Goal: Transaction & Acquisition: Purchase product/service

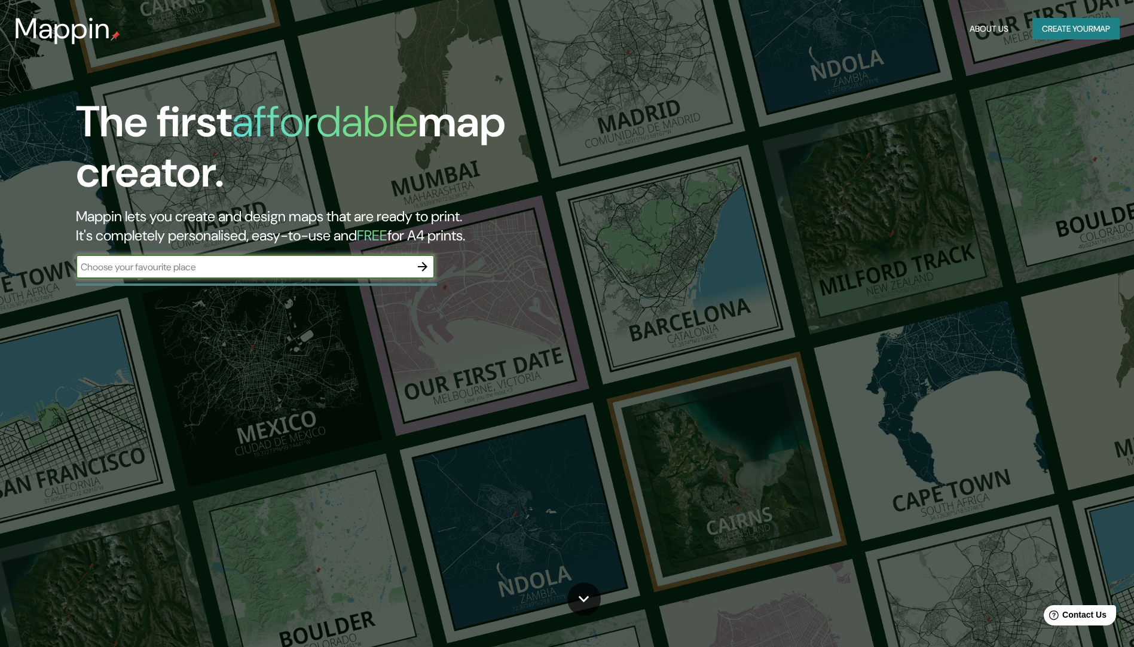
click at [424, 269] on icon "button" at bounding box center [423, 267] width 10 height 10
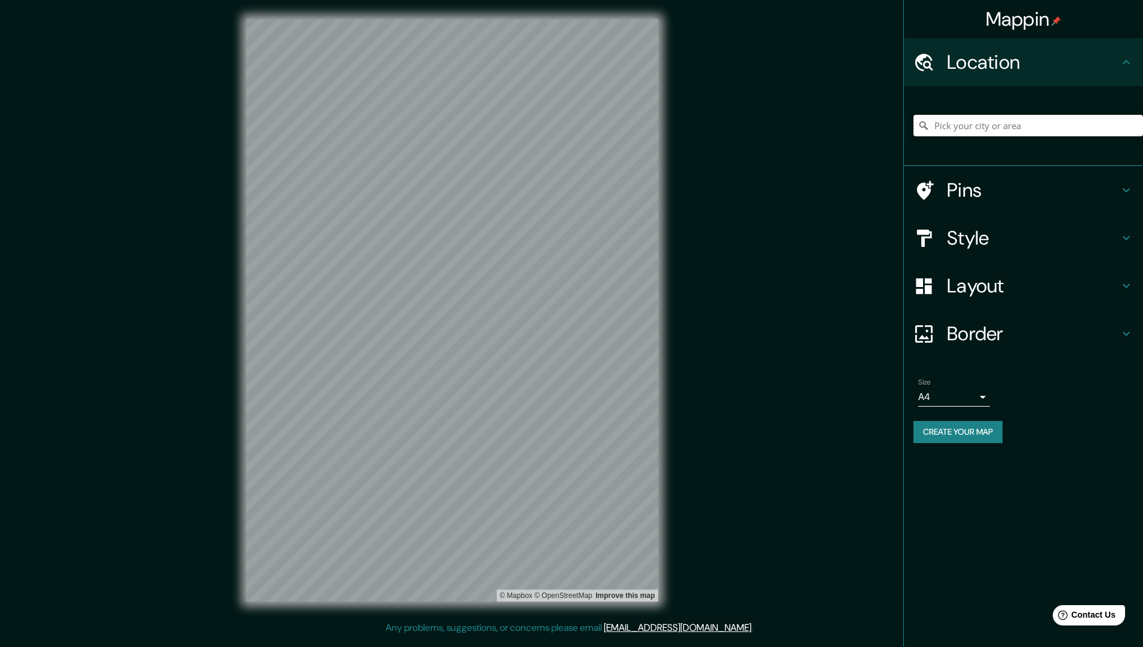
click at [979, 128] on input "Pick your city or area" at bounding box center [1027, 126] width 229 height 22
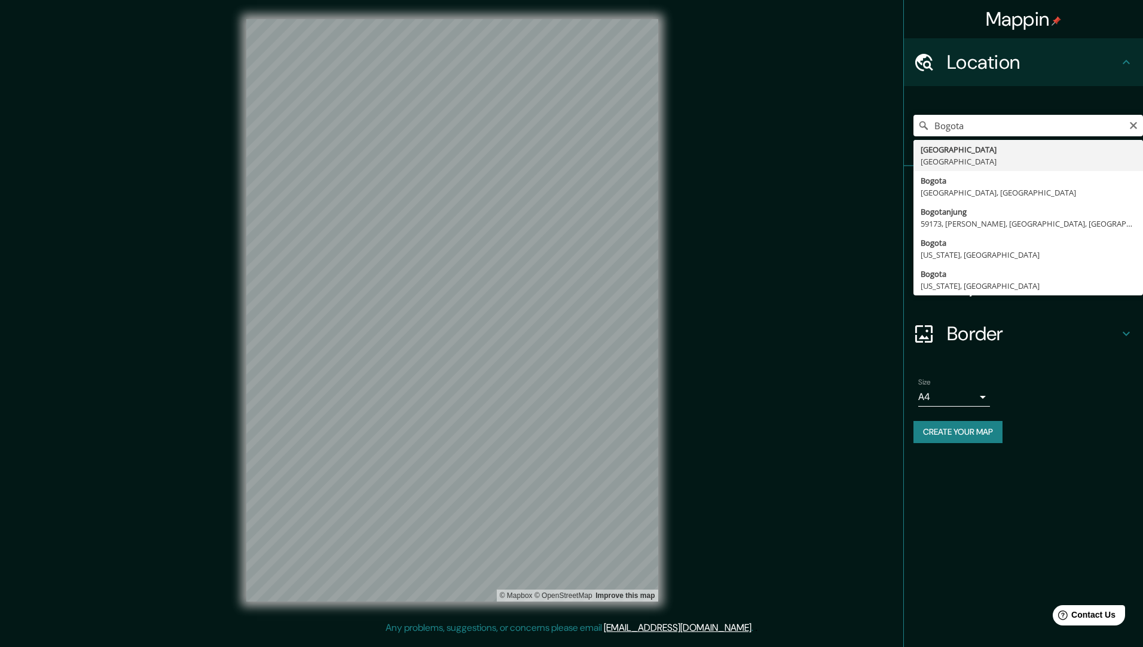
drag, startPoint x: 965, startPoint y: 157, endPoint x: 953, endPoint y: 149, distance: 14.8
type input "[GEOGRAPHIC_DATA], [GEOGRAPHIC_DATA]"
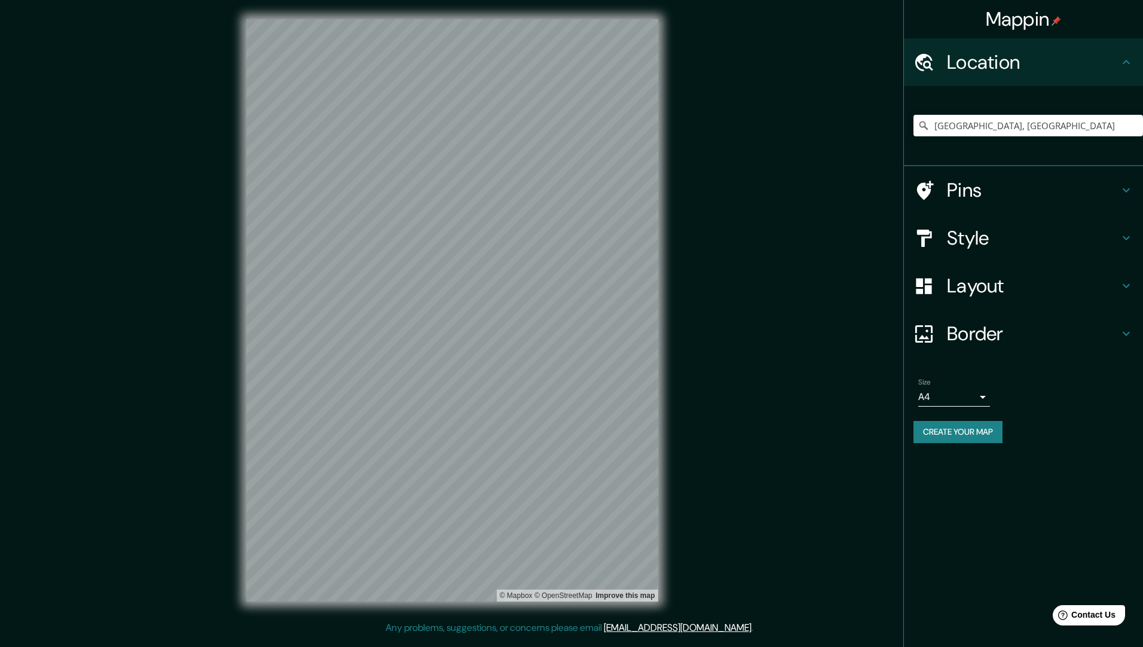
click at [1018, 226] on h4 "Style" at bounding box center [1033, 238] width 172 height 24
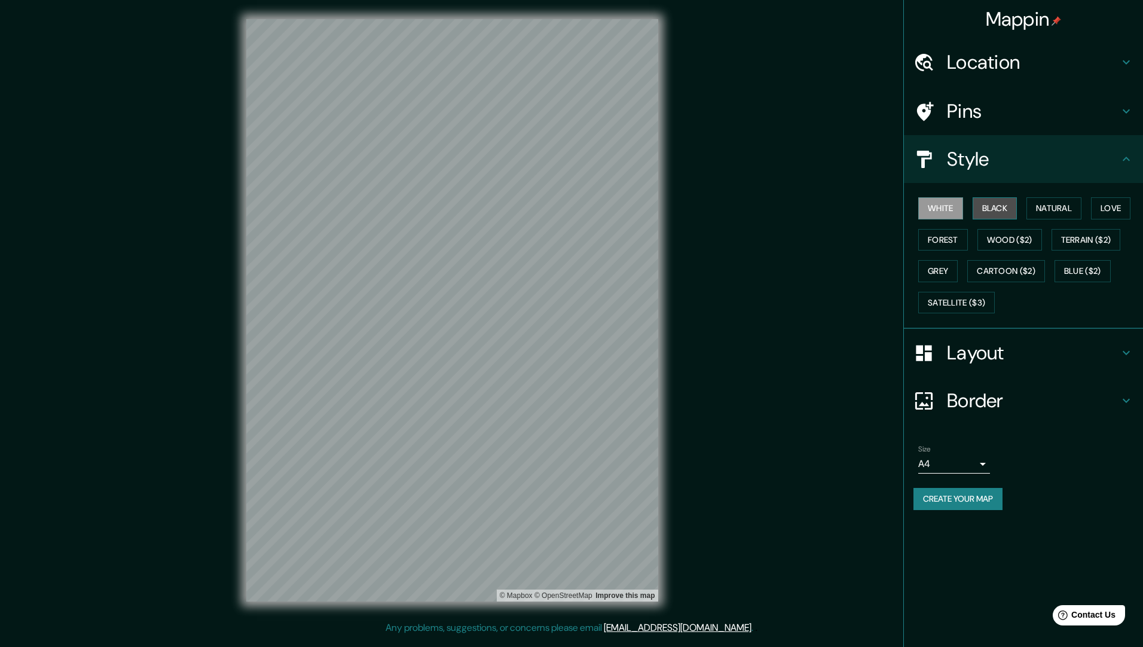
click at [993, 207] on button "Black" at bounding box center [994, 208] width 45 height 22
click at [1052, 200] on button "Natural" at bounding box center [1053, 208] width 55 height 22
click at [1126, 203] on button "Love" at bounding box center [1110, 208] width 39 height 22
click at [963, 245] on button "Forest" at bounding box center [943, 240] width 50 height 22
click at [1002, 238] on button "Wood ($2)" at bounding box center [1009, 240] width 65 height 22
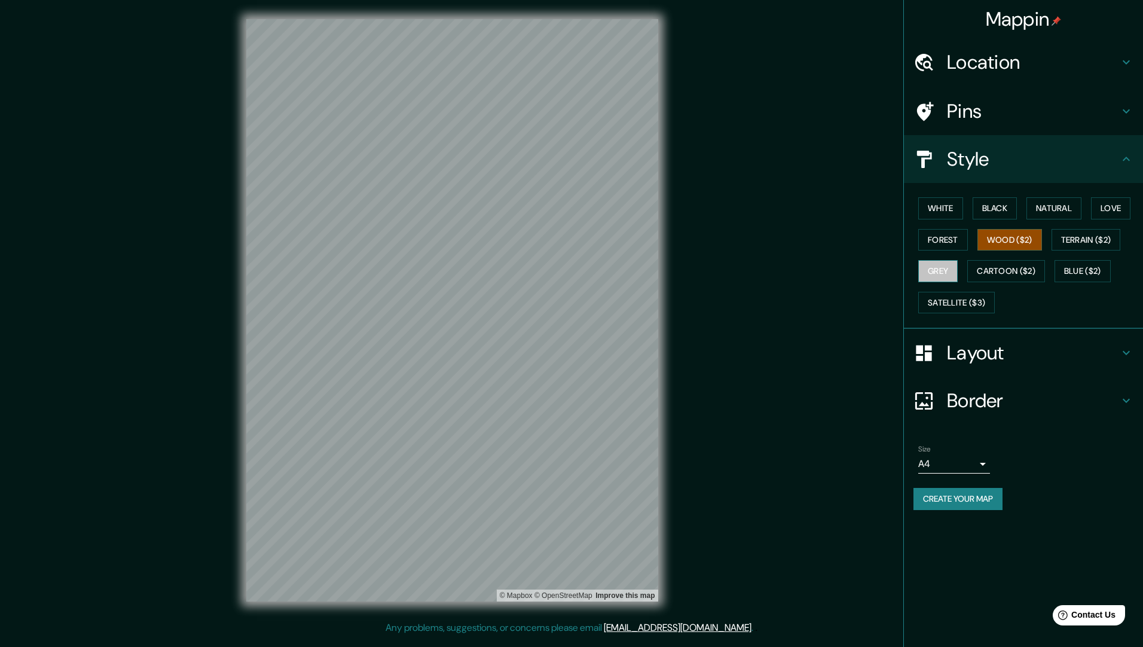
click at [945, 276] on button "Grey" at bounding box center [937, 271] width 39 height 22
click at [950, 296] on button "Satellite ($3)" at bounding box center [956, 303] width 76 height 22
click at [944, 243] on button "Forest" at bounding box center [943, 240] width 50 height 22
click at [953, 204] on button "White" at bounding box center [940, 208] width 45 height 22
click at [976, 347] on h4 "Layout" at bounding box center [1033, 353] width 172 height 24
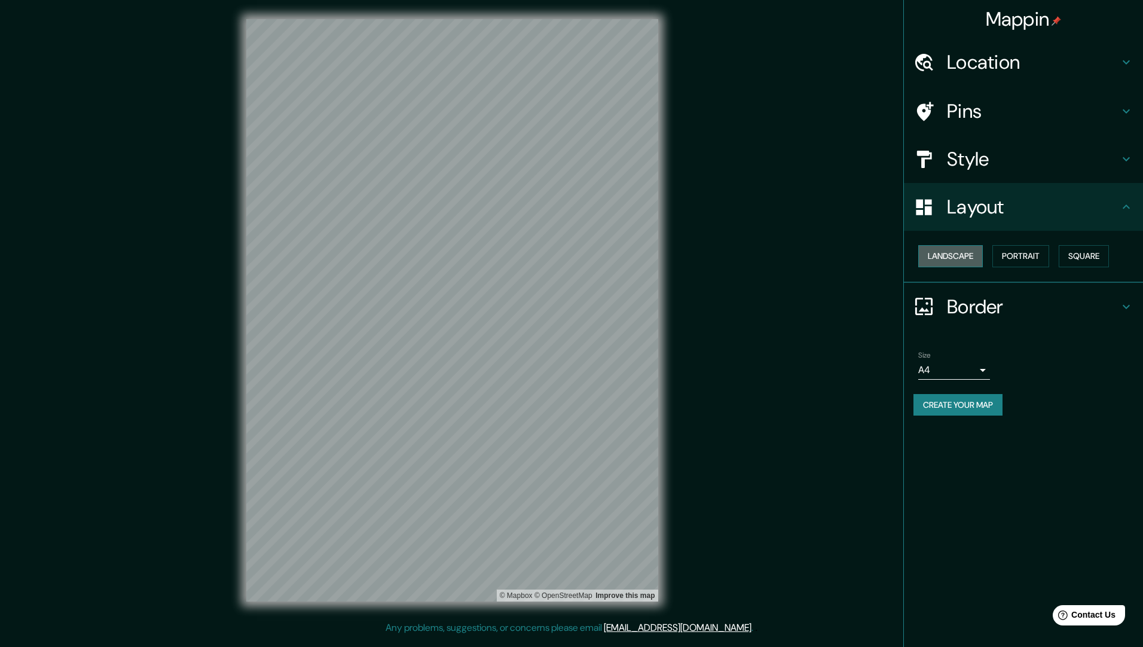
click at [979, 255] on button "Landscape" at bounding box center [950, 256] width 65 height 22
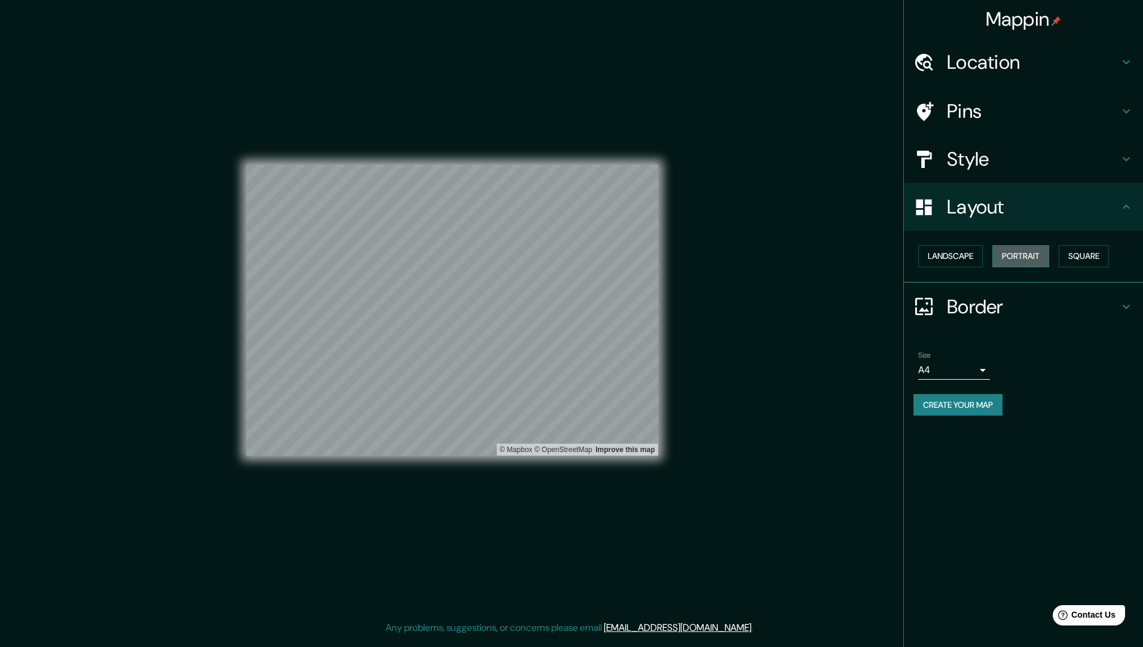
click at [1012, 253] on button "Portrait" at bounding box center [1020, 256] width 57 height 22
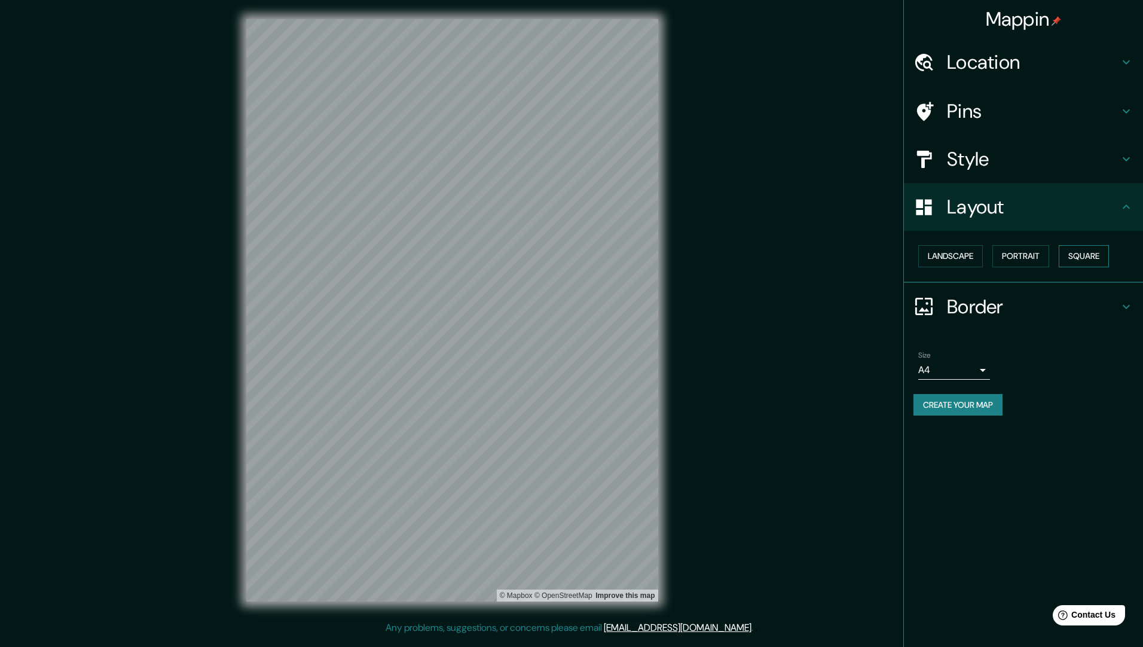
click at [1079, 252] on button "Square" at bounding box center [1083, 256] width 50 height 22
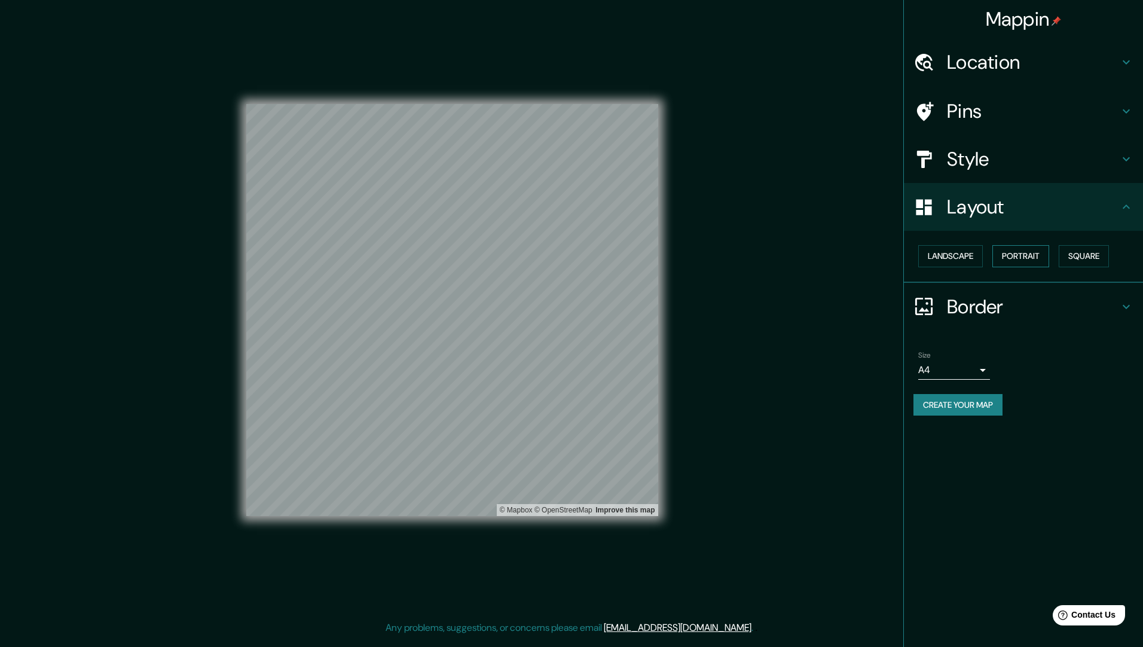
click at [1025, 252] on button "Portrait" at bounding box center [1020, 256] width 57 height 22
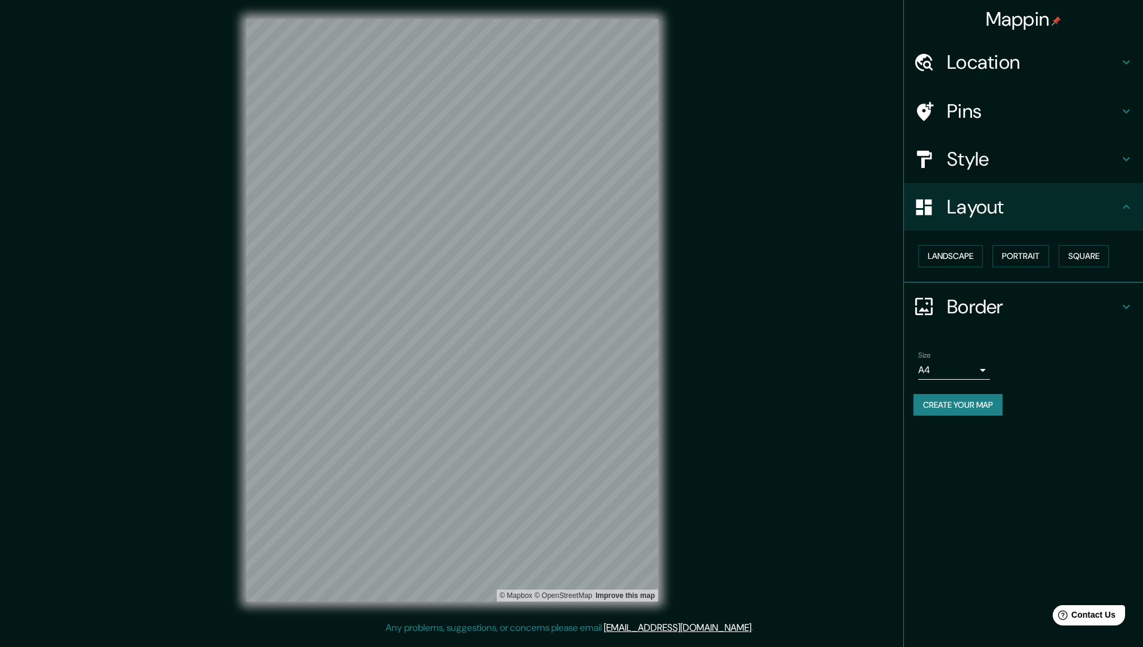
click at [982, 311] on h4 "Border" at bounding box center [1033, 307] width 172 height 24
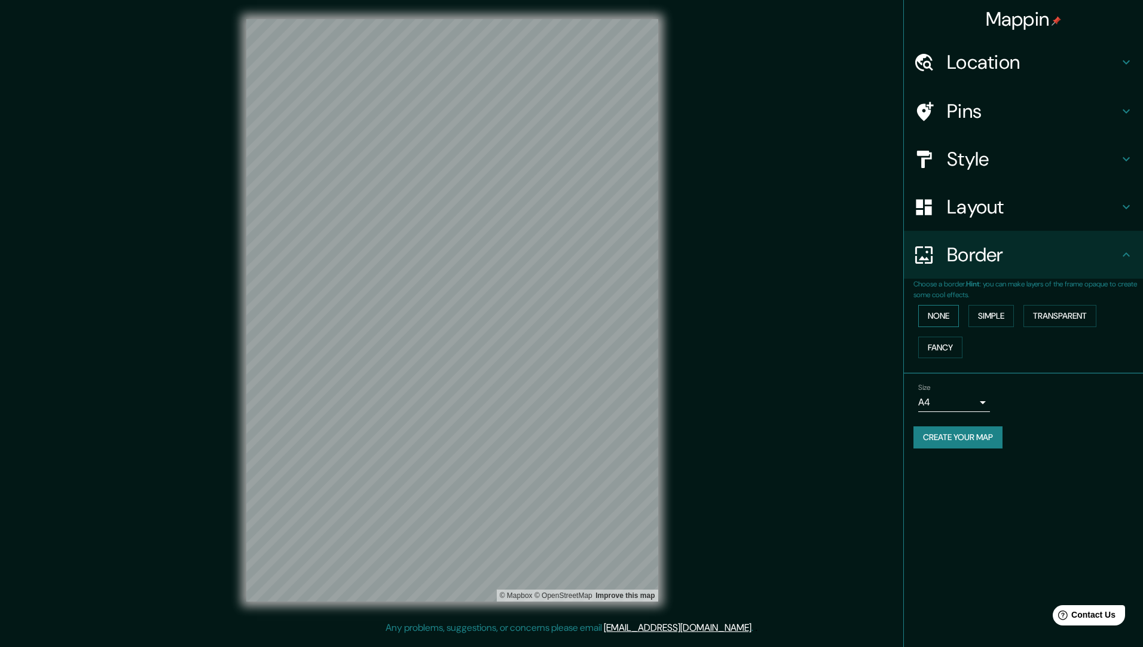
click at [937, 313] on button "None" at bounding box center [938, 316] width 41 height 22
click at [939, 348] on button "Fancy" at bounding box center [940, 347] width 44 height 22
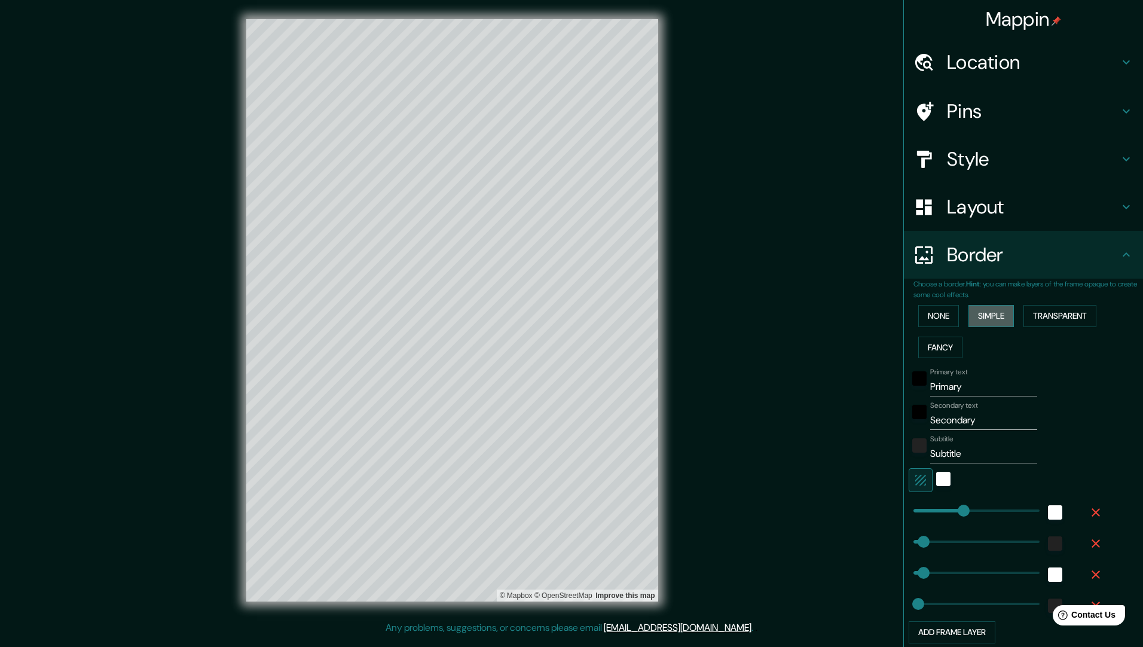
click at [990, 311] on button "Simple" at bounding box center [990, 316] width 45 height 22
click at [1042, 308] on button "Transparent" at bounding box center [1059, 316] width 73 height 22
click at [929, 316] on button "None" at bounding box center [938, 316] width 41 height 22
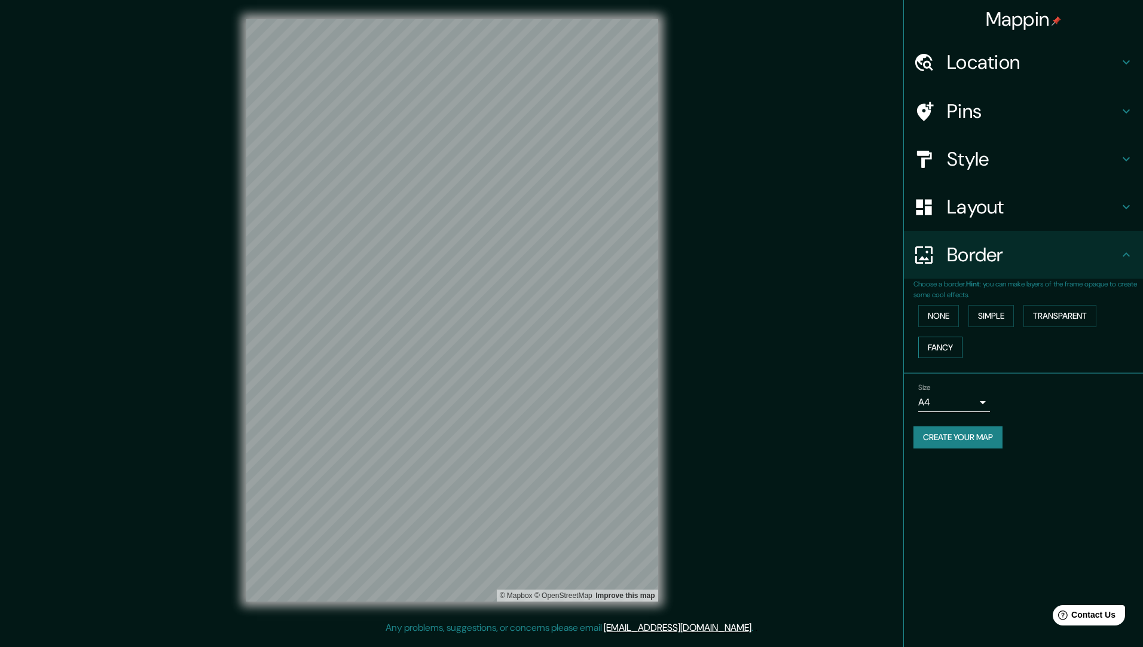
click at [933, 344] on button "Fancy" at bounding box center [940, 347] width 44 height 22
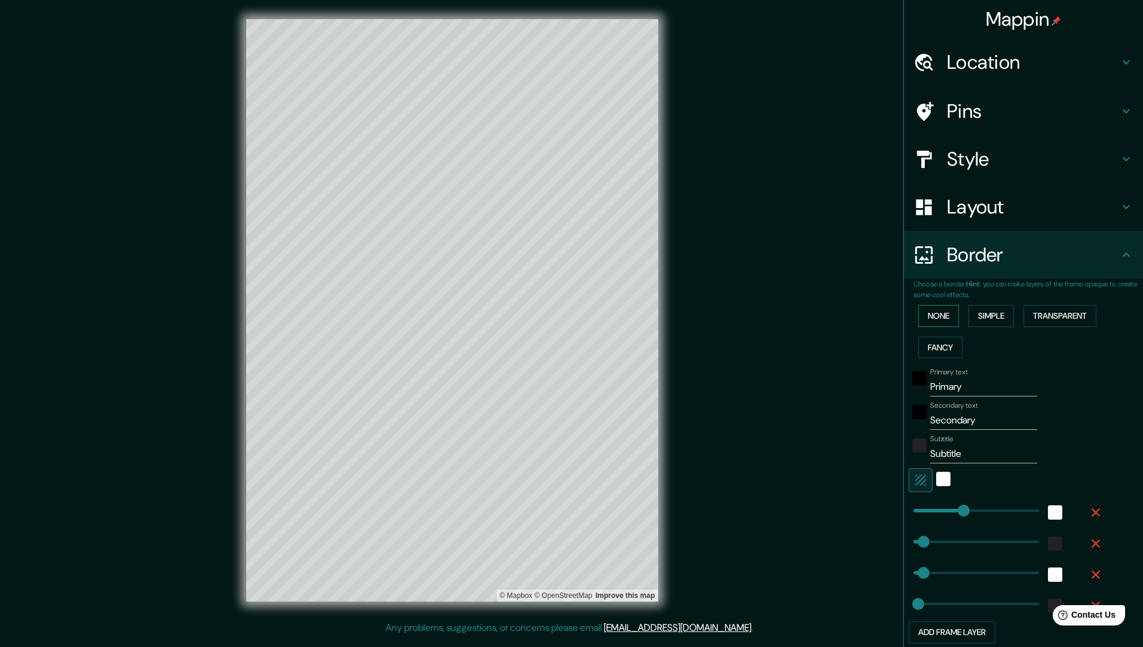
click at [925, 314] on button "None" at bounding box center [938, 316] width 41 height 22
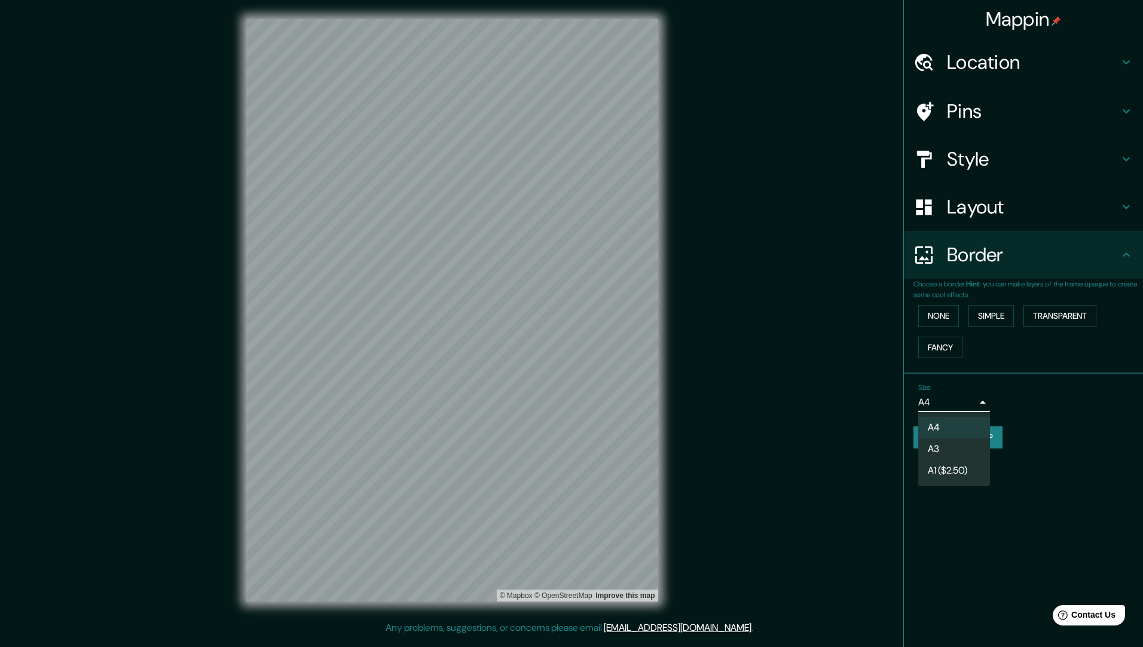
click at [937, 399] on body "Mappin Location Bogotá, Colombia Pins Style Layout Border Choose a border. Hint…" at bounding box center [571, 323] width 1143 height 647
click at [946, 423] on li "A4" at bounding box center [954, 428] width 72 height 22
click at [1012, 61] on h4 "Location" at bounding box center [1033, 62] width 172 height 24
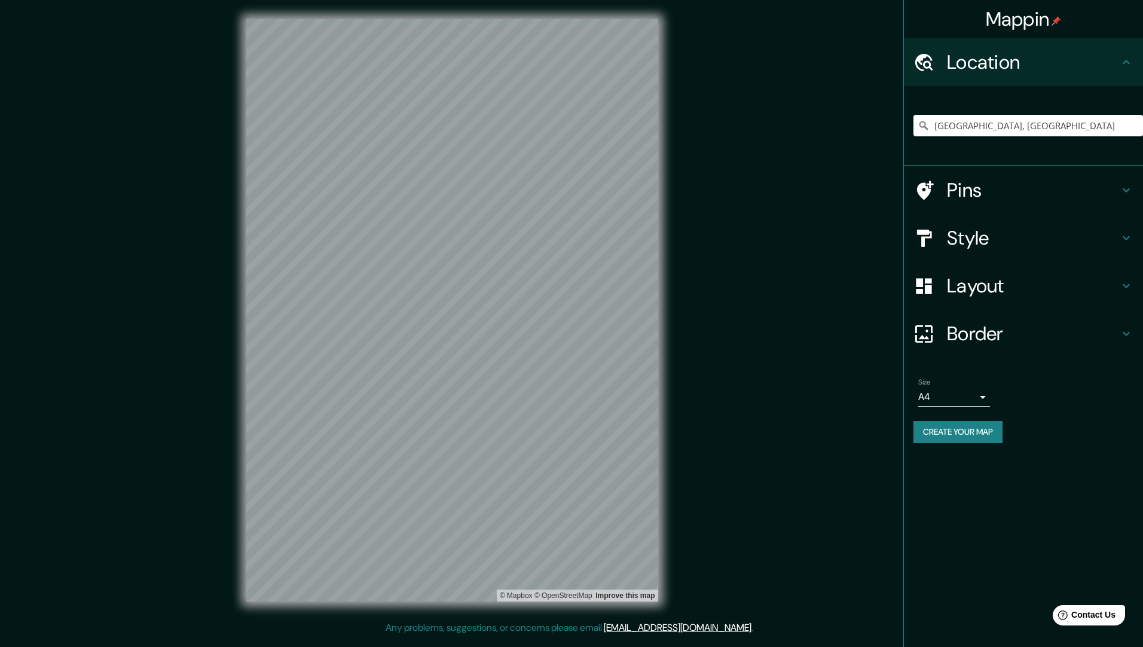
click at [1022, 197] on h4 "Pins" at bounding box center [1033, 190] width 172 height 24
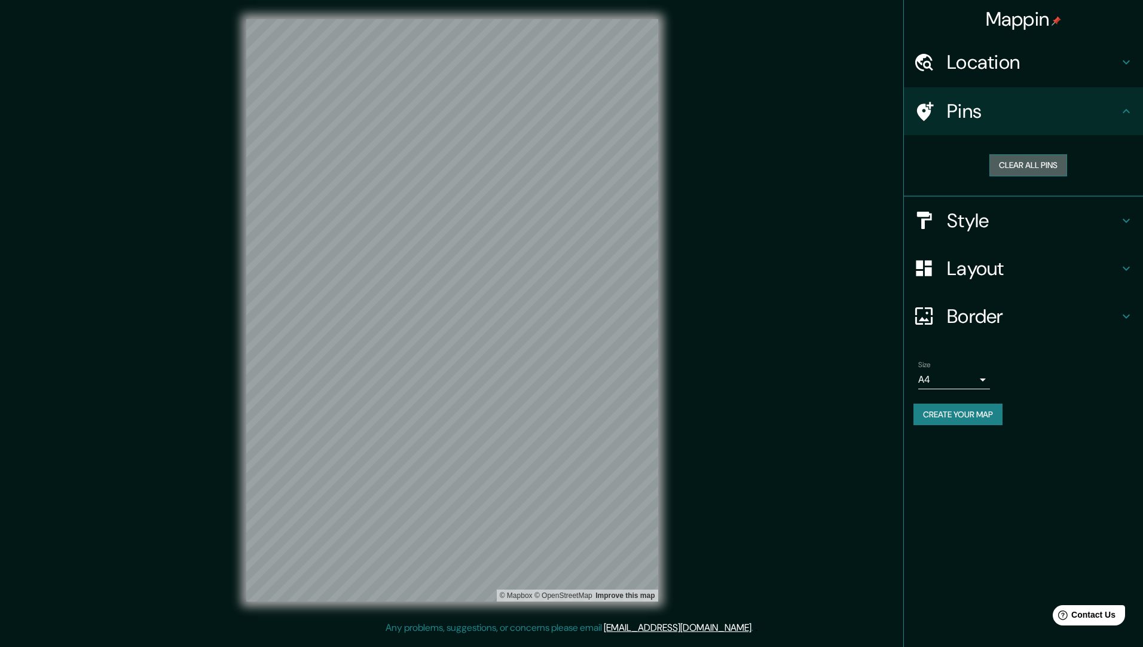
click at [1037, 169] on button "Clear all pins" at bounding box center [1028, 165] width 78 height 22
click at [1034, 163] on button "Clear all pins" at bounding box center [1028, 165] width 78 height 22
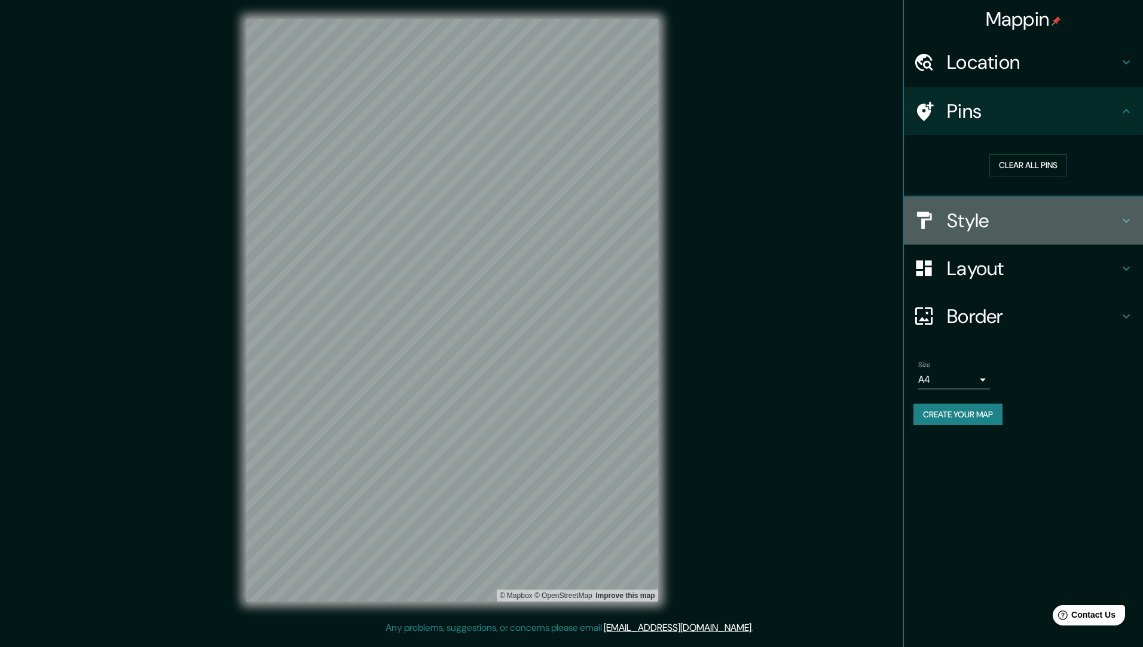
click at [959, 214] on h4 "Style" at bounding box center [1033, 221] width 172 height 24
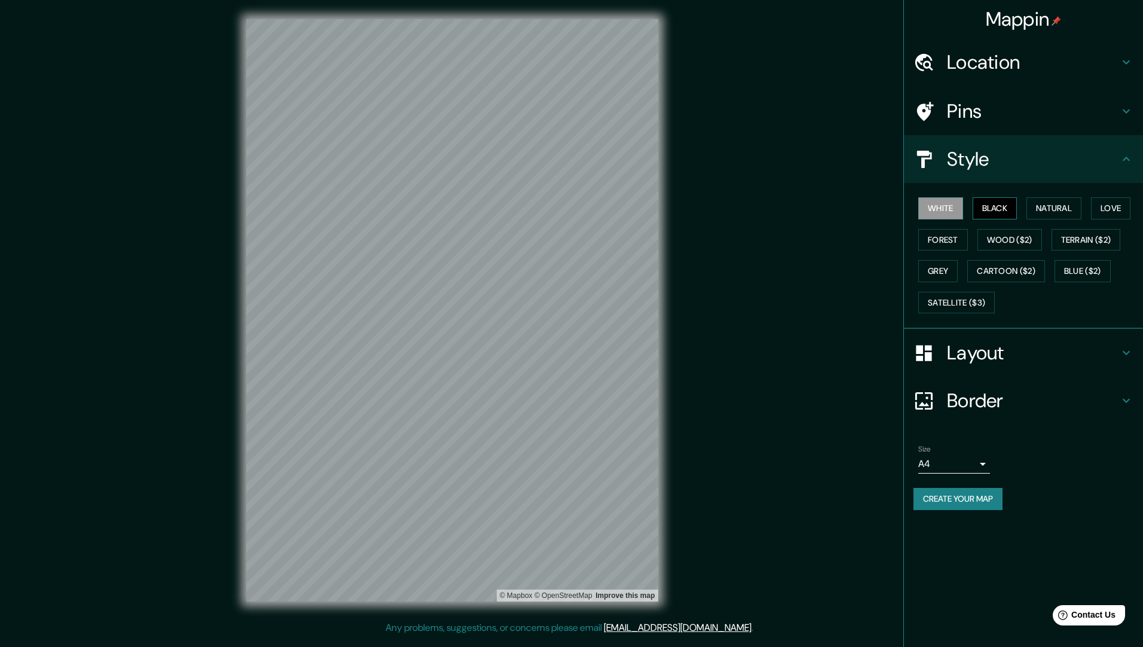
click at [983, 206] on button "Black" at bounding box center [994, 208] width 45 height 22
click at [1035, 204] on button "Natural" at bounding box center [1053, 208] width 55 height 22
click at [1011, 208] on button "Black" at bounding box center [994, 208] width 45 height 22
click at [950, 208] on button "White" at bounding box center [940, 208] width 45 height 22
click at [998, 207] on button "Black" at bounding box center [994, 208] width 45 height 22
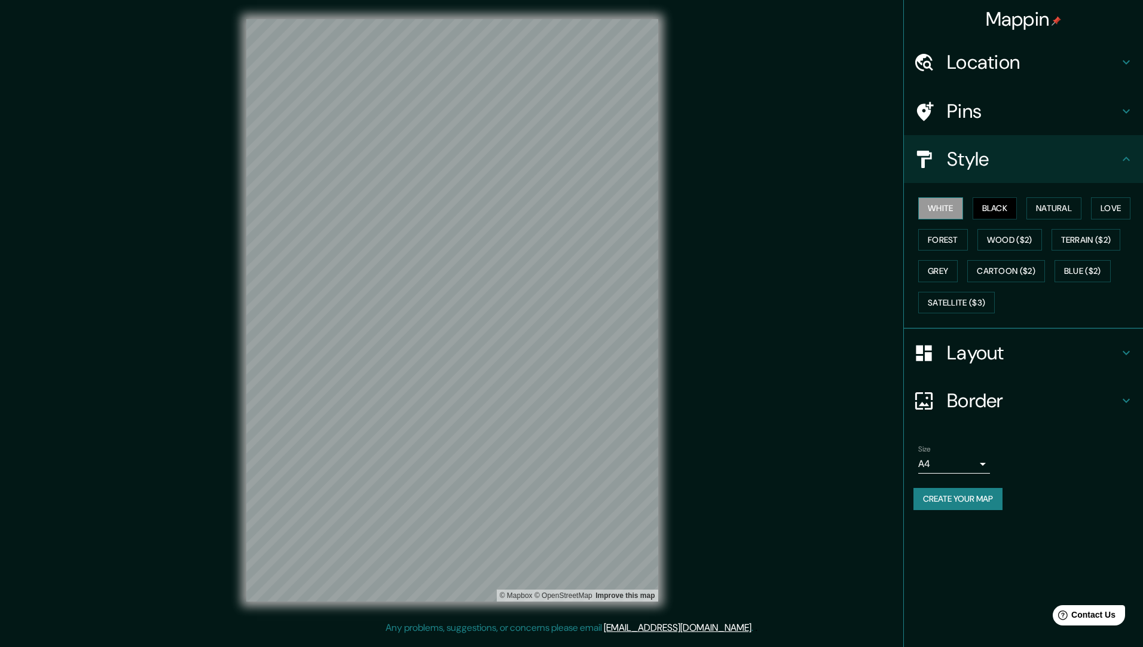
click at [934, 203] on button "White" at bounding box center [940, 208] width 45 height 22
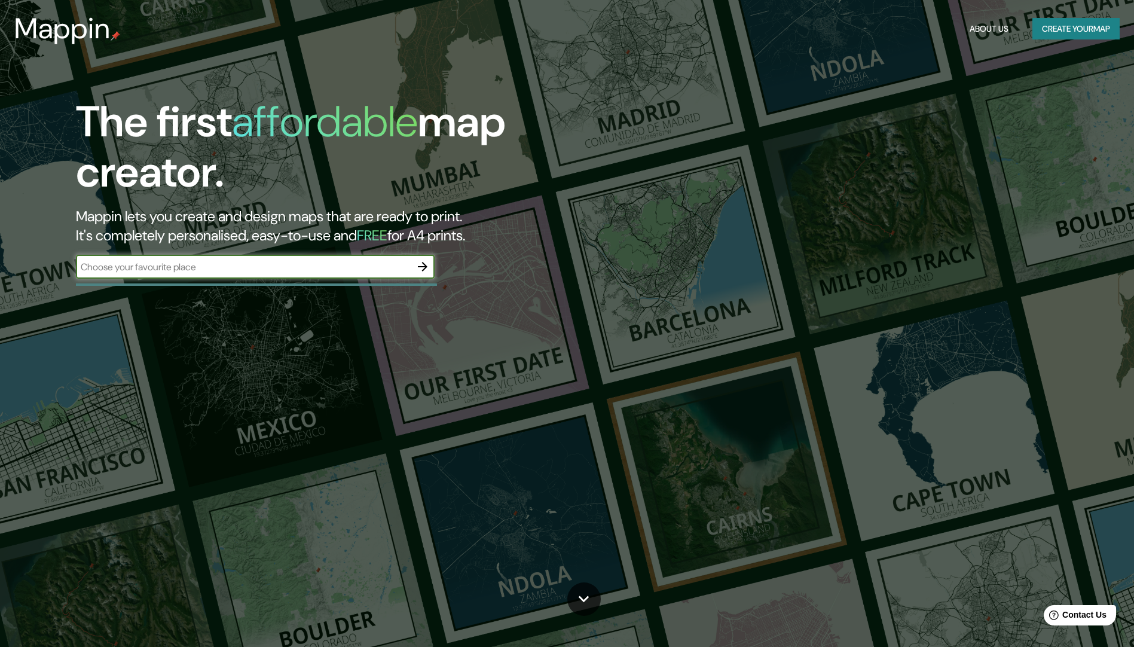
click at [423, 262] on icon "button" at bounding box center [423, 267] width 10 height 10
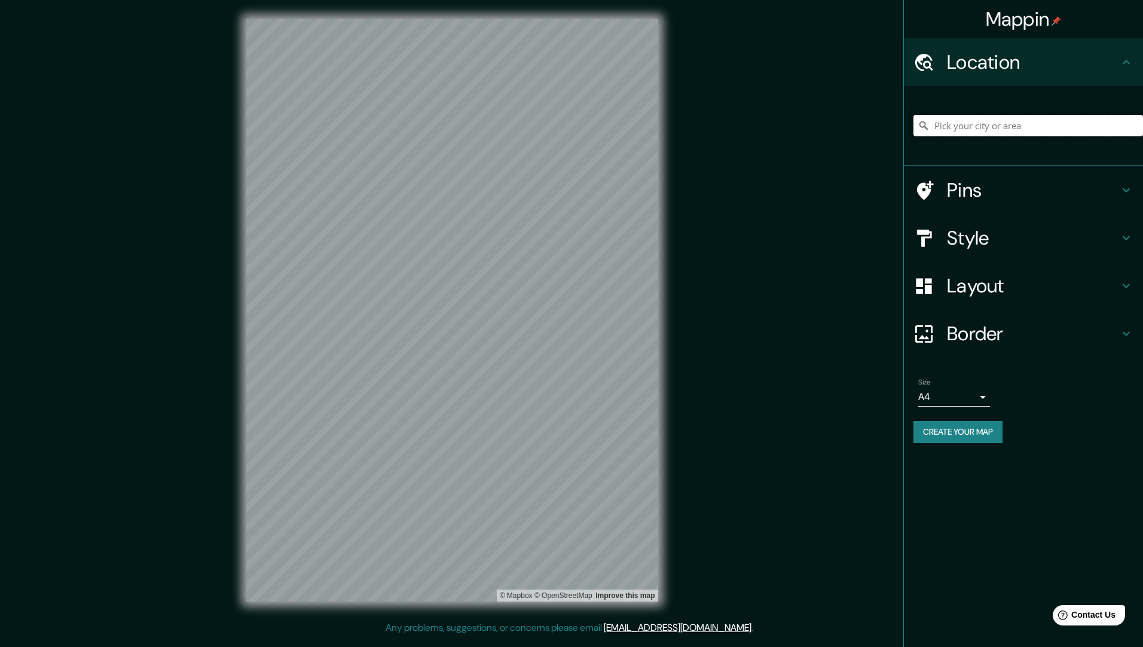
click at [1064, 133] on input "Pick your city or area" at bounding box center [1027, 126] width 229 height 22
type input "[GEOGRAPHIC_DATA], [GEOGRAPHIC_DATA]"
click at [944, 427] on button "Create your map" at bounding box center [957, 432] width 89 height 22
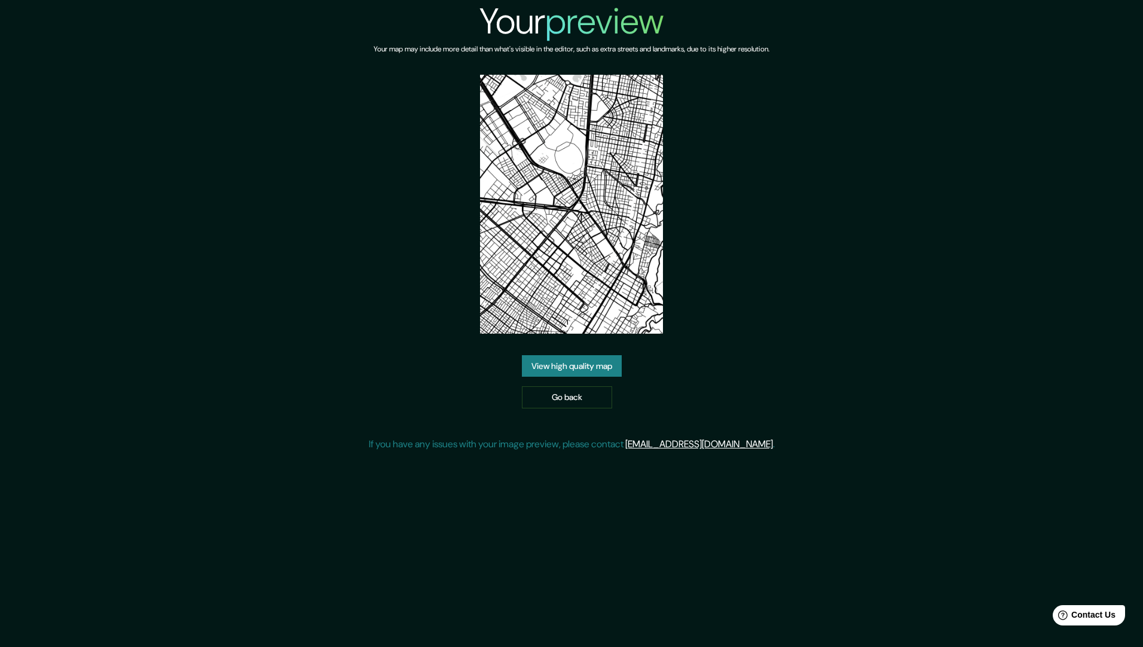
click at [589, 365] on link "View high quality map" at bounding box center [572, 366] width 100 height 22
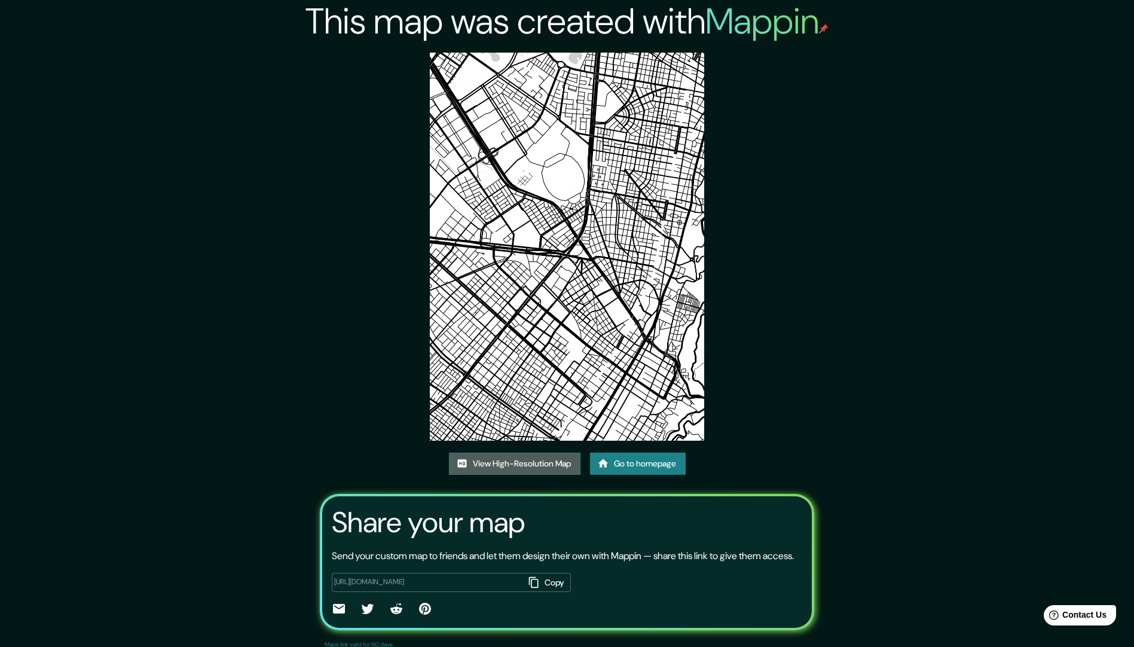
click at [533, 465] on link "View High-Resolution Map" at bounding box center [514, 463] width 131 height 22
